Goal: Obtain resource: Obtain resource

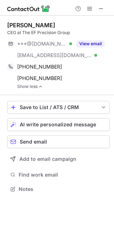
scroll to position [184, 114]
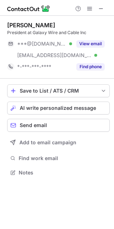
scroll to position [168, 114]
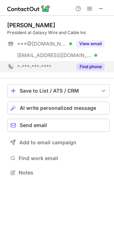
click at [85, 65] on button "Find phone" at bounding box center [91, 66] width 28 height 7
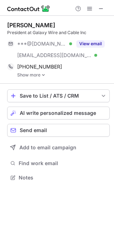
click at [38, 75] on link "Show more" at bounding box center [63, 75] width 93 height 5
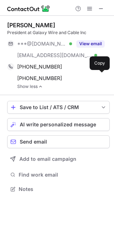
scroll to position [184, 114]
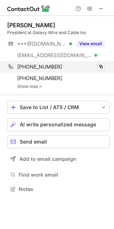
click at [101, 63] on div "+12152621778 Copy" at bounding box center [56, 66] width 98 height 11
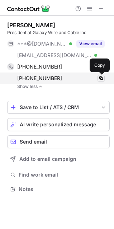
click at [101, 79] on span at bounding box center [101, 78] width 6 height 6
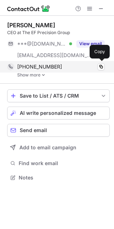
scroll to position [172, 114]
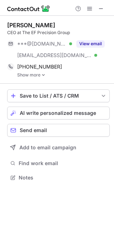
click at [40, 73] on link "Show more" at bounding box center [63, 75] width 93 height 5
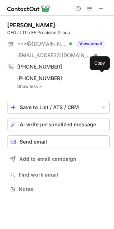
scroll to position [184, 114]
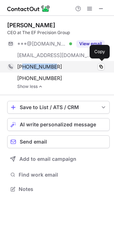
drag, startPoint x: 53, startPoint y: 67, endPoint x: 22, endPoint y: 67, distance: 30.9
click at [22, 67] on div "+12153507205" at bounding box center [61, 67] width 88 height 6
copy span "2153507205"
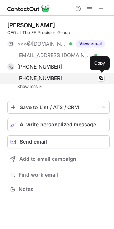
click at [52, 77] on span "+12156466545" at bounding box center [39, 78] width 45 height 6
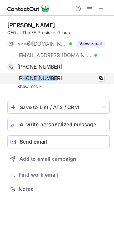
drag, startPoint x: 52, startPoint y: 78, endPoint x: 22, endPoint y: 80, distance: 29.9
click at [22, 80] on span "+12156466545" at bounding box center [39, 78] width 45 height 6
copy span "2156466545"
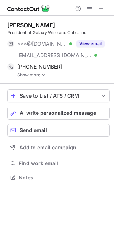
scroll to position [172, 114]
click at [41, 73] on link "Show more" at bounding box center [63, 75] width 93 height 5
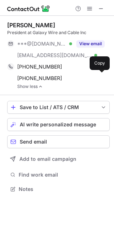
scroll to position [184, 114]
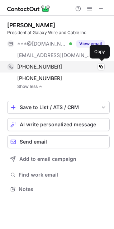
click at [39, 66] on span "+12152621778" at bounding box center [39, 67] width 45 height 6
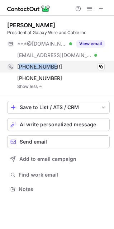
copy span "12152621778"
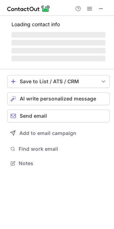
scroll to position [179, 114]
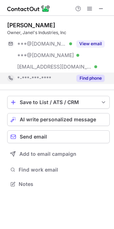
click at [93, 79] on button "Find phone" at bounding box center [91, 78] width 28 height 7
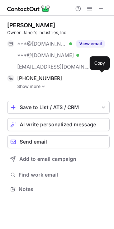
scroll to position [184, 114]
click at [34, 84] on link "Show more" at bounding box center [63, 86] width 93 height 5
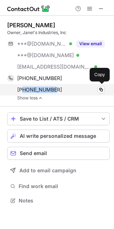
drag, startPoint x: 55, startPoint y: 91, endPoint x: 23, endPoint y: 88, distance: 31.3
click at [23, 88] on div "+12693855997" at bounding box center [61, 90] width 88 height 6
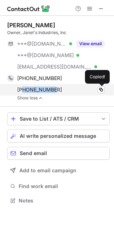
copy span "2693855997"
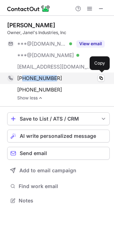
drag, startPoint x: 53, startPoint y: 78, endPoint x: 23, endPoint y: 78, distance: 29.8
click at [23, 78] on div "+12694621863" at bounding box center [61, 78] width 88 height 6
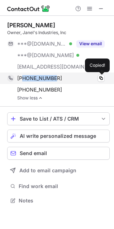
copy span "2694621863"
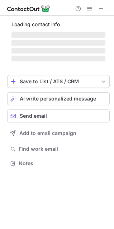
scroll to position [168, 114]
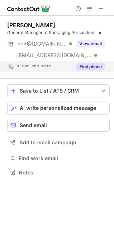
click at [91, 67] on button "Find phone" at bounding box center [91, 66] width 28 height 7
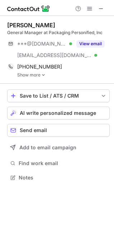
click at [35, 73] on link "Show more" at bounding box center [63, 75] width 93 height 5
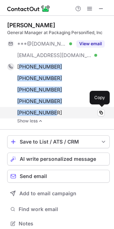
drag, startPoint x: 20, startPoint y: 64, endPoint x: 54, endPoint y: 112, distance: 58.2
click at [54, 112] on div "[PHONE_NUMBER] Copy [PHONE_NUMBER] Copy [PHONE_NUMBER] Copy [PHONE_NUMBER] Copy…" at bounding box center [56, 89] width 98 height 57
drag, startPoint x: 18, startPoint y: 65, endPoint x: 57, endPoint y: 114, distance: 62.4
click at [57, 114] on div "[PHONE_NUMBER] Copy [PHONE_NUMBER] Copy [PHONE_NUMBER] Copy [PHONE_NUMBER] Copy…" at bounding box center [56, 89] width 98 height 57
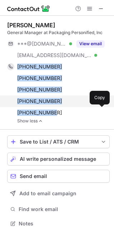
copy div "[PHONE_NUMBER] Copy [PHONE_NUMBER] Copy [PHONE_NUMBER] Copy [PHONE_NUMBER] Copy…"
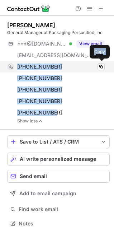
copy div "[PHONE_NUMBER] Copy [PHONE_NUMBER] Copy [PHONE_NUMBER] Copy [PHONE_NUMBER] Copy…"
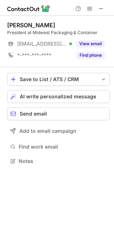
scroll to position [156, 114]
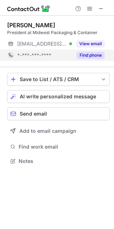
click at [96, 58] on button "Find phone" at bounding box center [91, 55] width 28 height 7
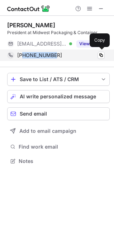
drag, startPoint x: 54, startPoint y: 56, endPoint x: 22, endPoint y: 57, distance: 32.4
click at [22, 57] on div "[PHONE_NUMBER]" at bounding box center [61, 55] width 88 height 6
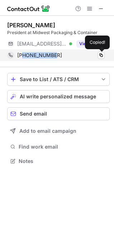
copy span "8156336800"
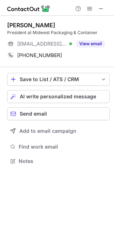
scroll to position [156, 114]
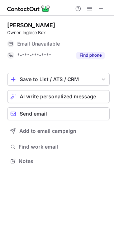
scroll to position [156, 114]
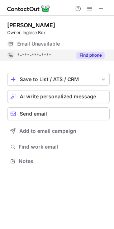
click at [94, 54] on button "Find phone" at bounding box center [91, 55] width 28 height 7
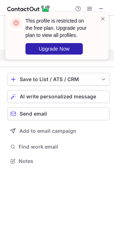
scroll to position [145, 114]
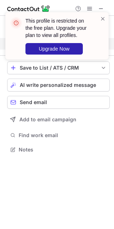
click at [100, 18] on div "This profile is restricted on the free plan. Upgrade your plan to view all prof…" at bounding box center [54, 36] width 92 height 42
click at [103, 18] on span at bounding box center [103, 18] width 6 height 7
